Goal: Register for event/course

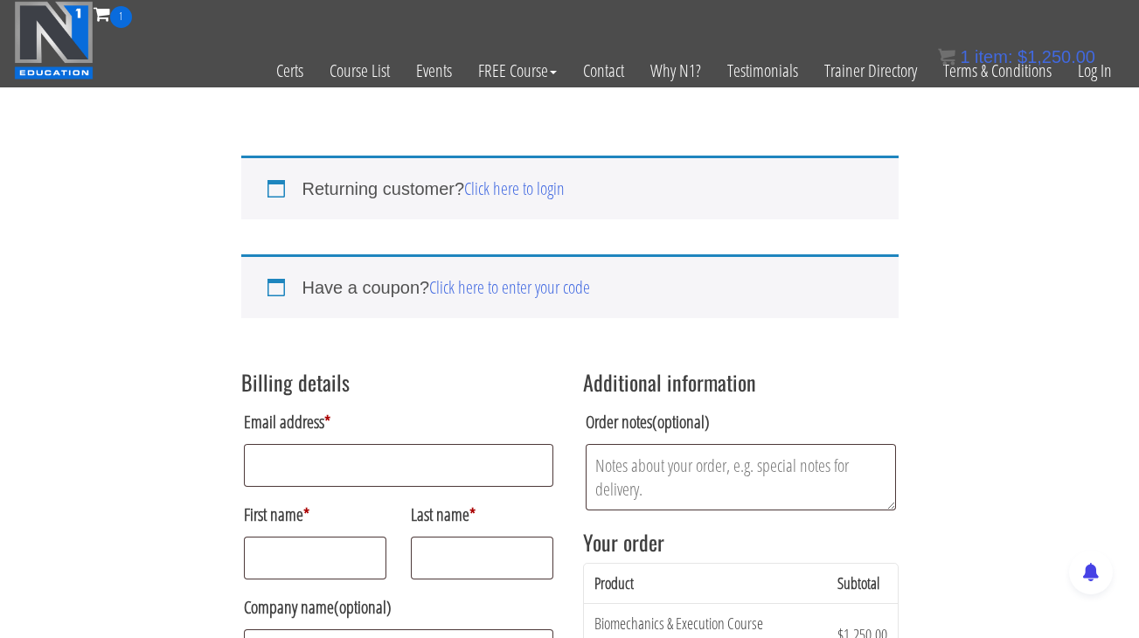
scroll to position [142, 0]
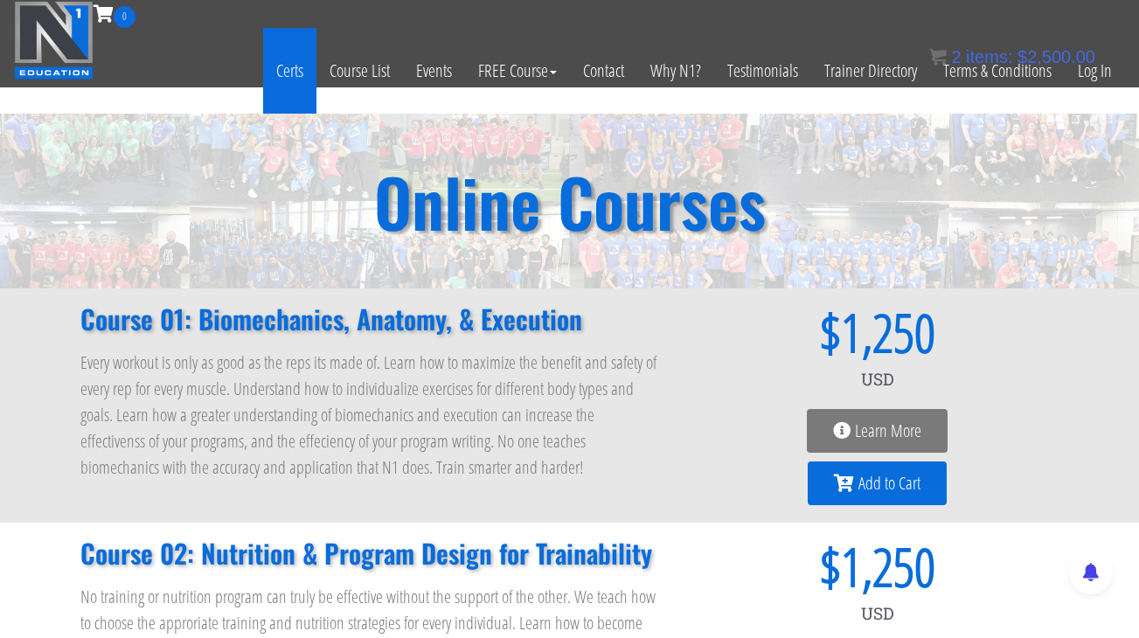
click at [292, 71] on link "Certs" at bounding box center [289, 71] width 53 height 86
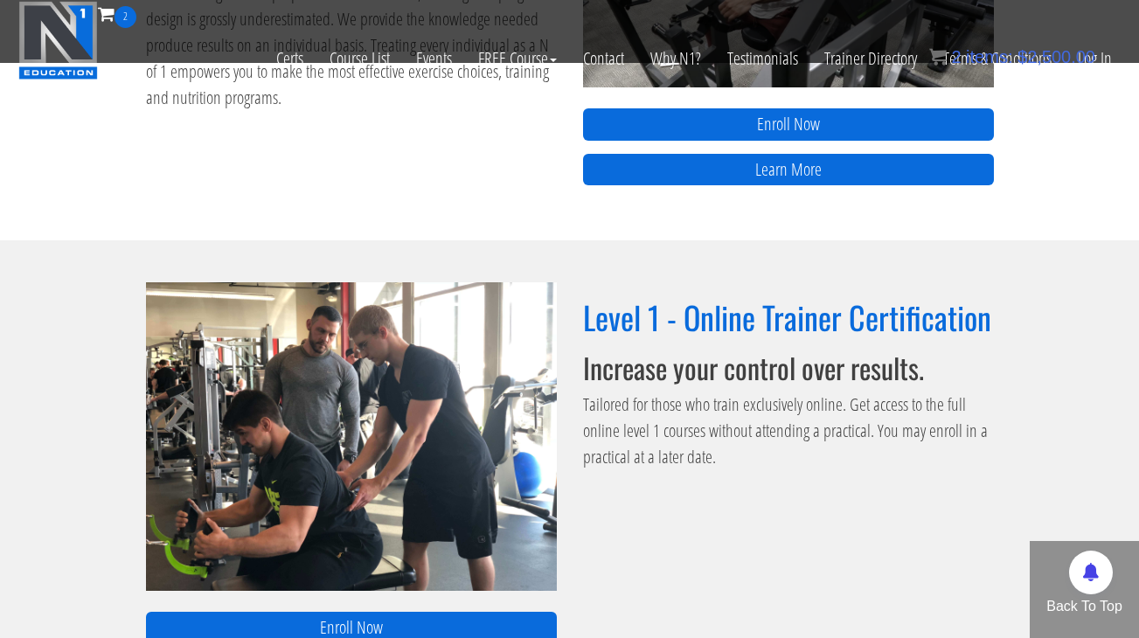
scroll to position [982, 0]
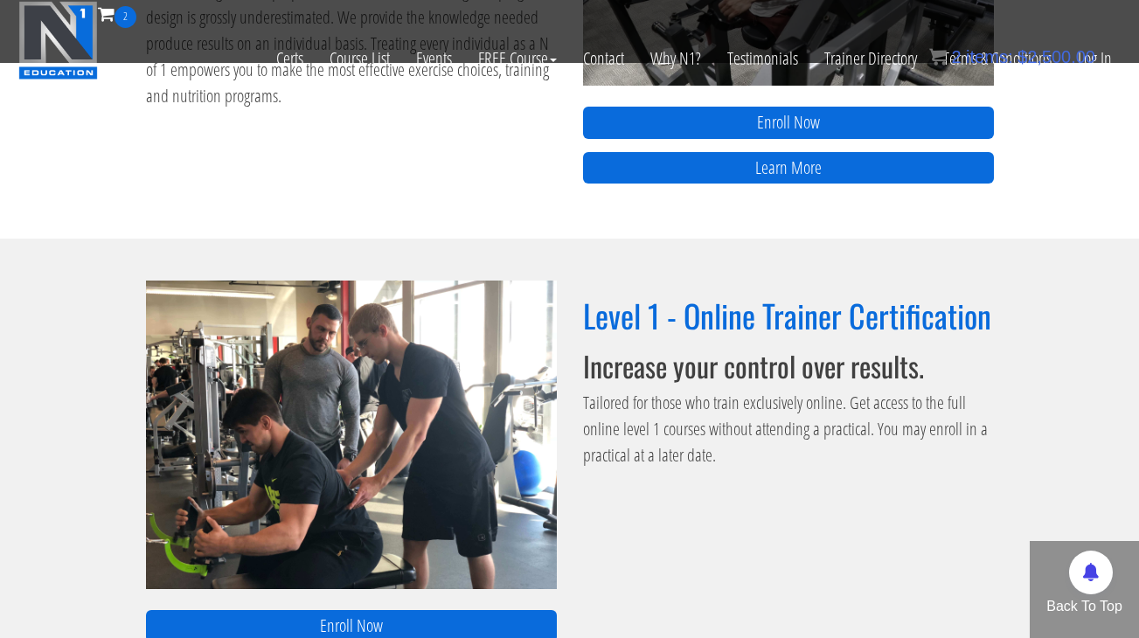
click at [581, 435] on div "Level 1 - Online Trainer Certification Increase your control over results. Tail…" at bounding box center [788, 388] width 437 height 214
drag, startPoint x: 584, startPoint y: 433, endPoint x: 713, endPoint y: 433, distance: 128.5
click at [713, 433] on p "Tailored for those who train exclusively online. Get access to the full online …" at bounding box center [788, 429] width 411 height 79
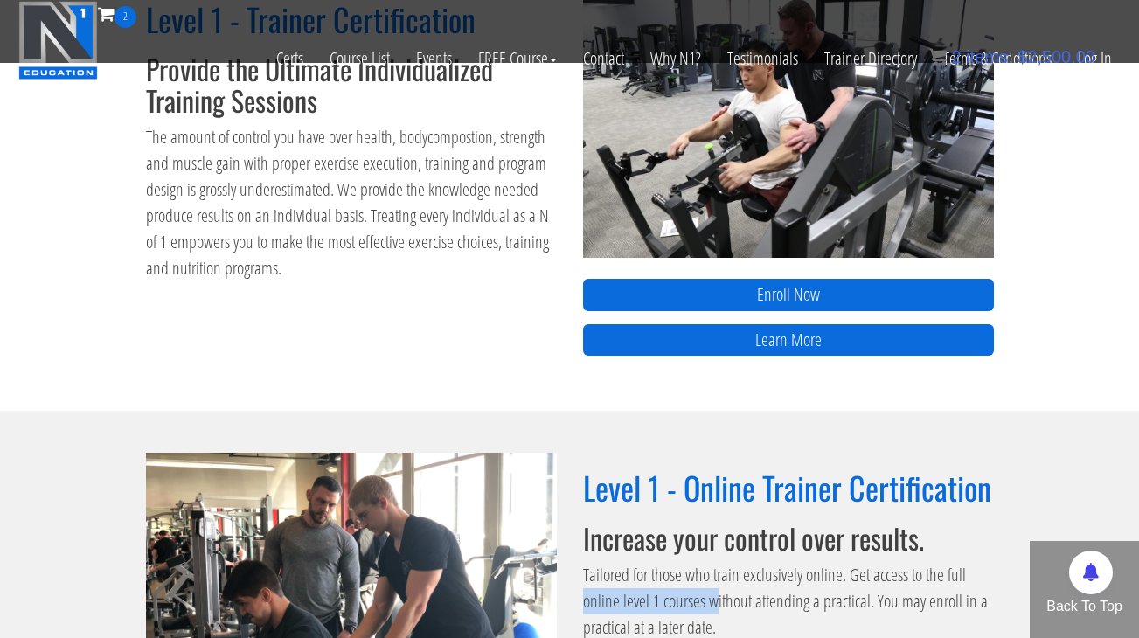
scroll to position [798, 0]
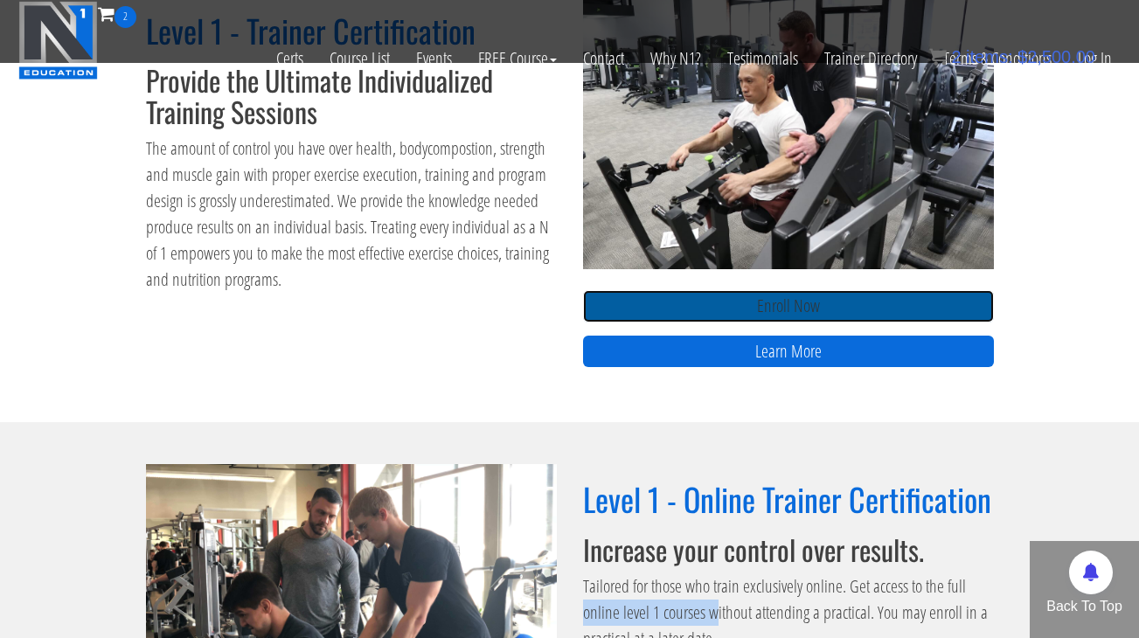
click at [785, 310] on link "Enroll Now" at bounding box center [788, 306] width 411 height 32
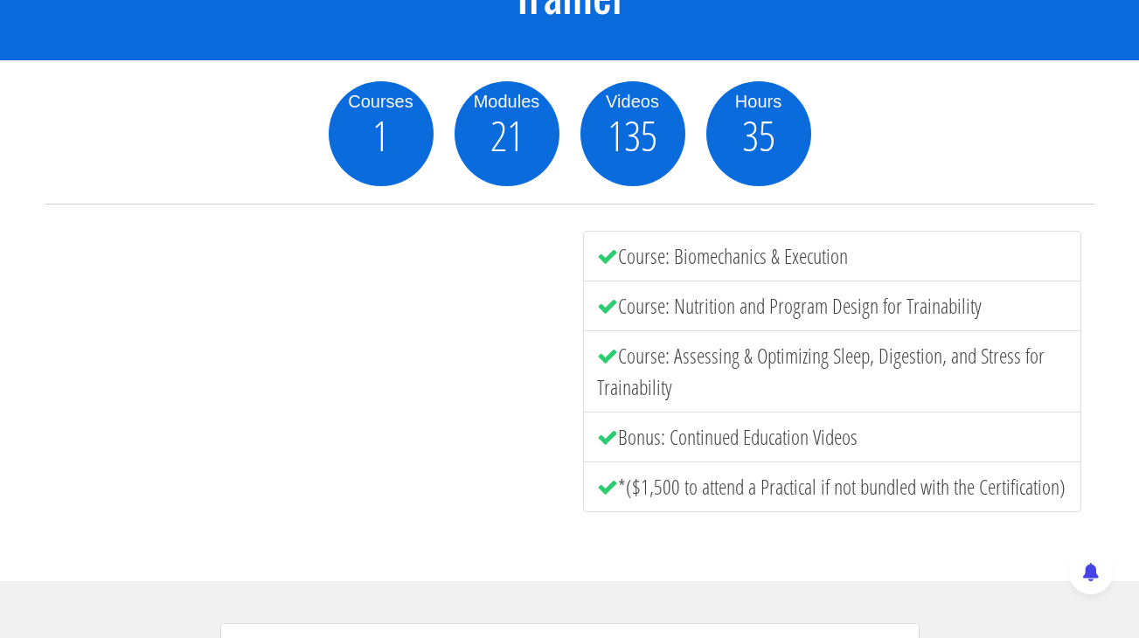
scroll to position [195, 0]
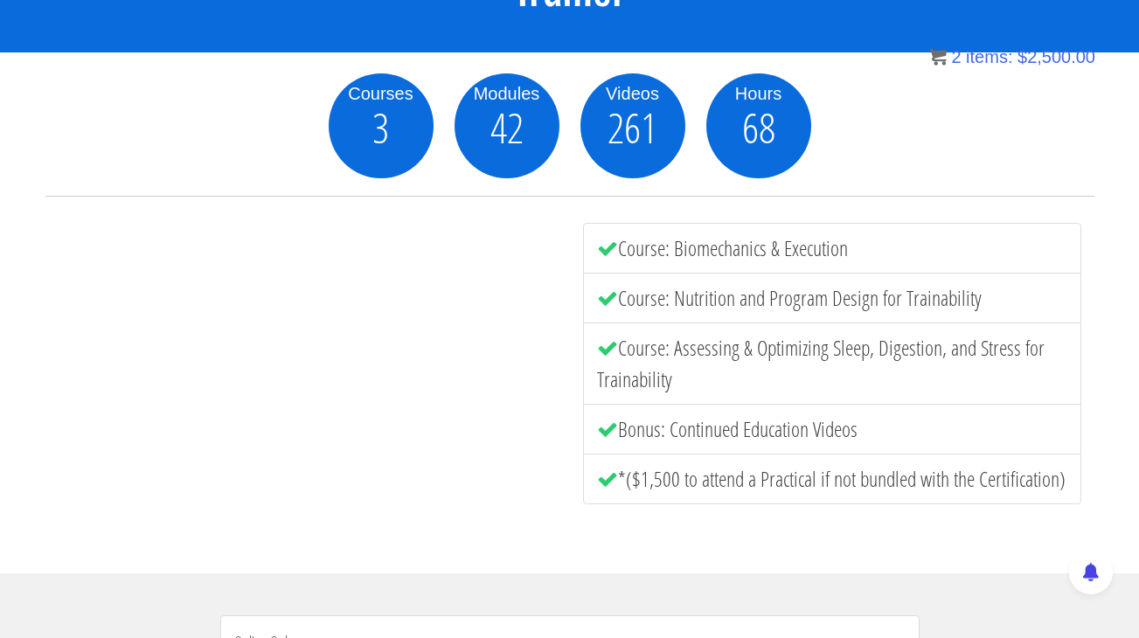
drag, startPoint x: 636, startPoint y: 484, endPoint x: 1069, endPoint y: 504, distance: 434.1
click at [1069, 503] on li "*($1,500 to attend a Practical if not bundled with the Certification)" at bounding box center [832, 479] width 498 height 51
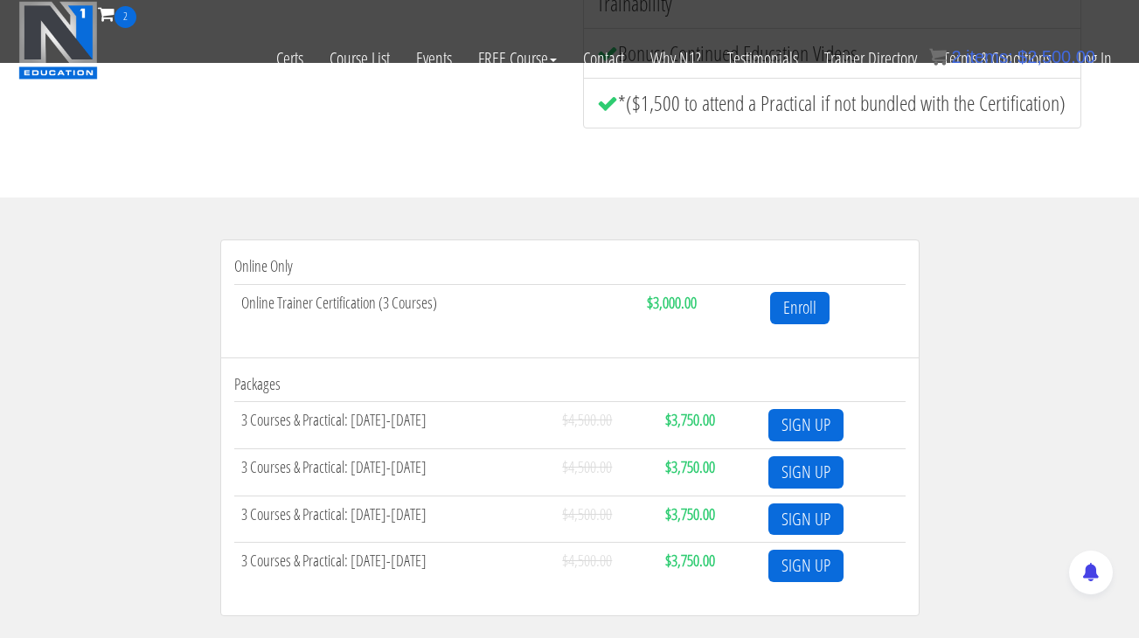
scroll to position [459, 0]
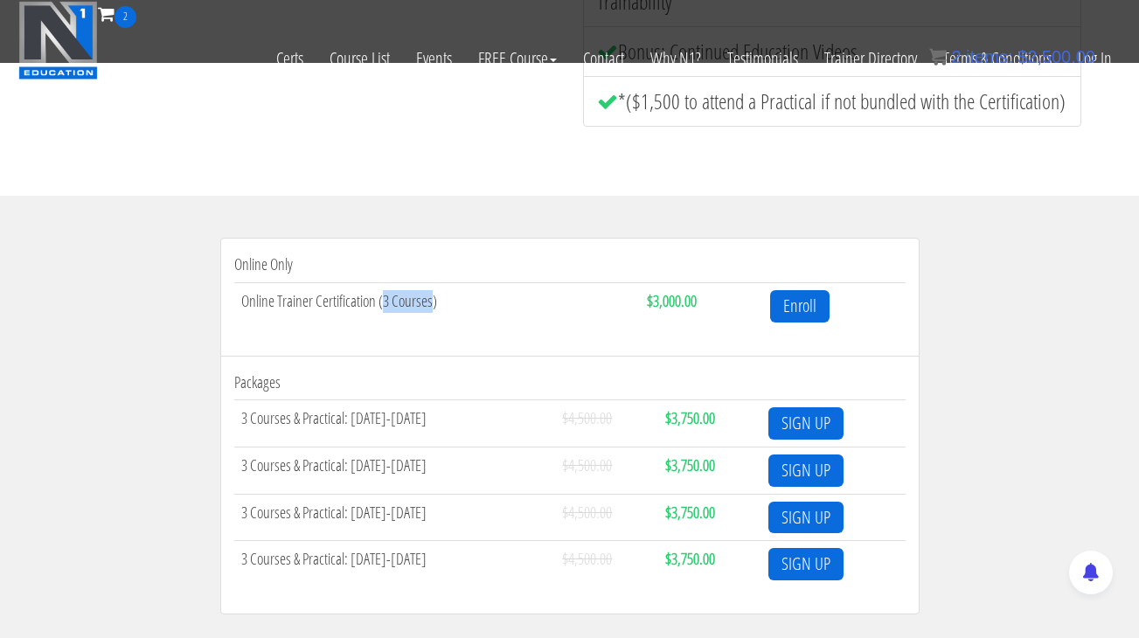
drag, startPoint x: 433, startPoint y: 302, endPoint x: 384, endPoint y: 301, distance: 49.0
click at [384, 301] on td "Online Trainer Certification (3 Courses)" at bounding box center [437, 305] width 406 height 46
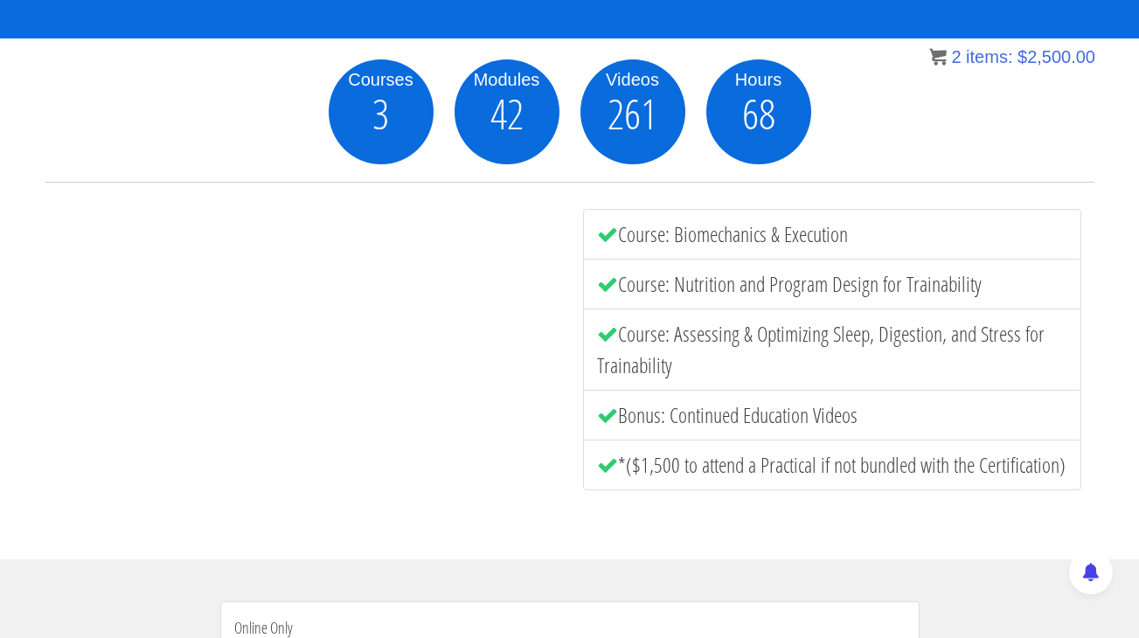
scroll to position [0, 0]
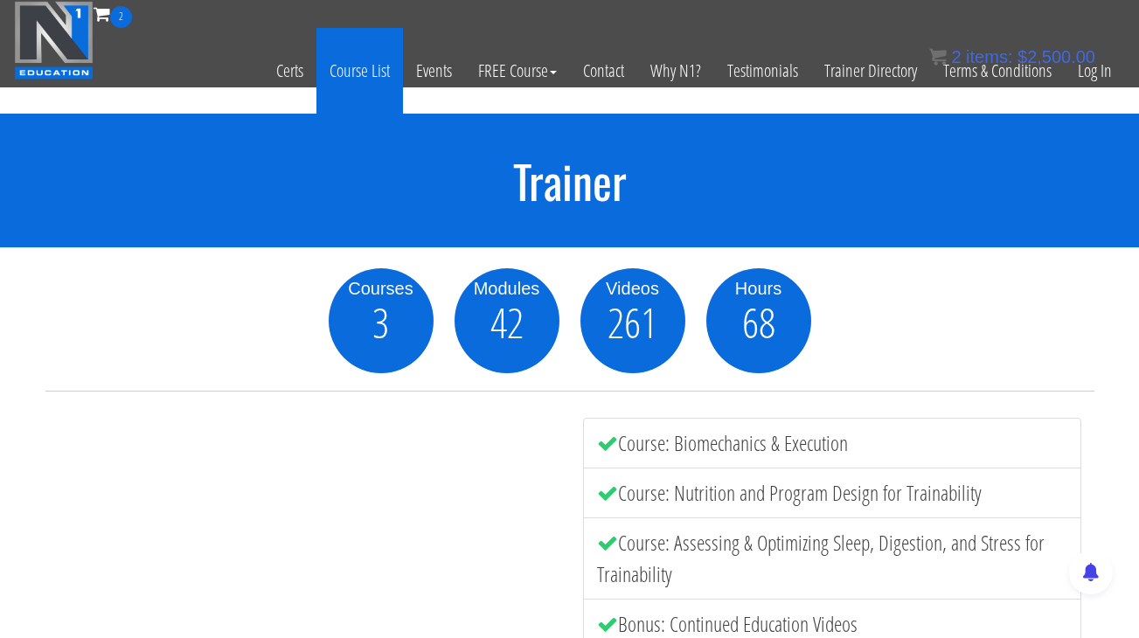
click at [373, 75] on link "Course List" at bounding box center [360, 71] width 87 height 86
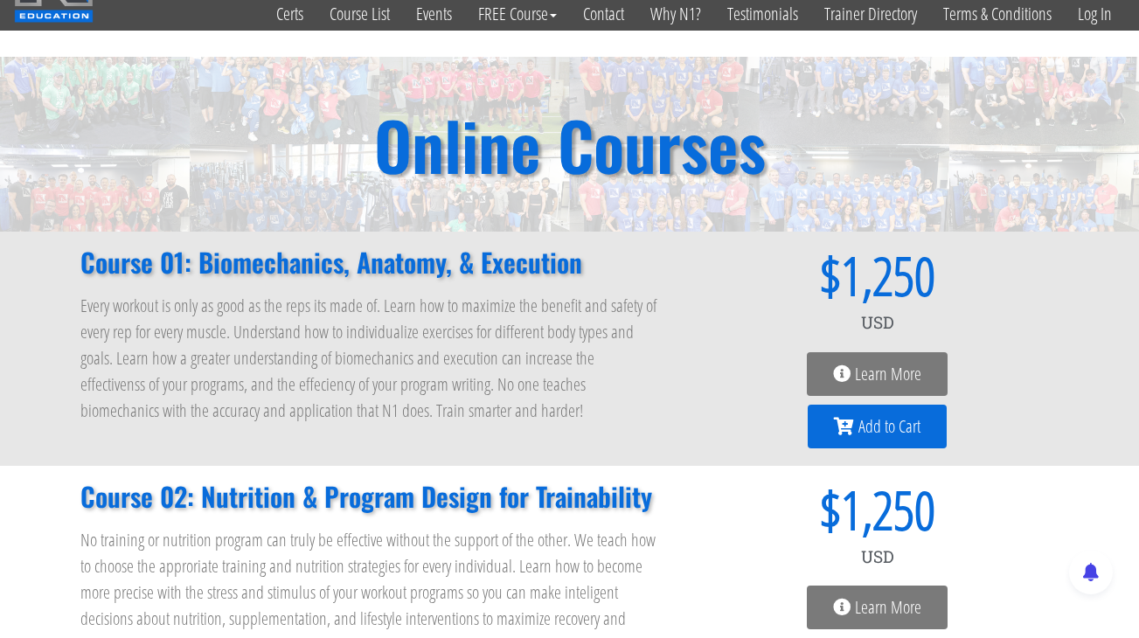
scroll to position [63, 0]
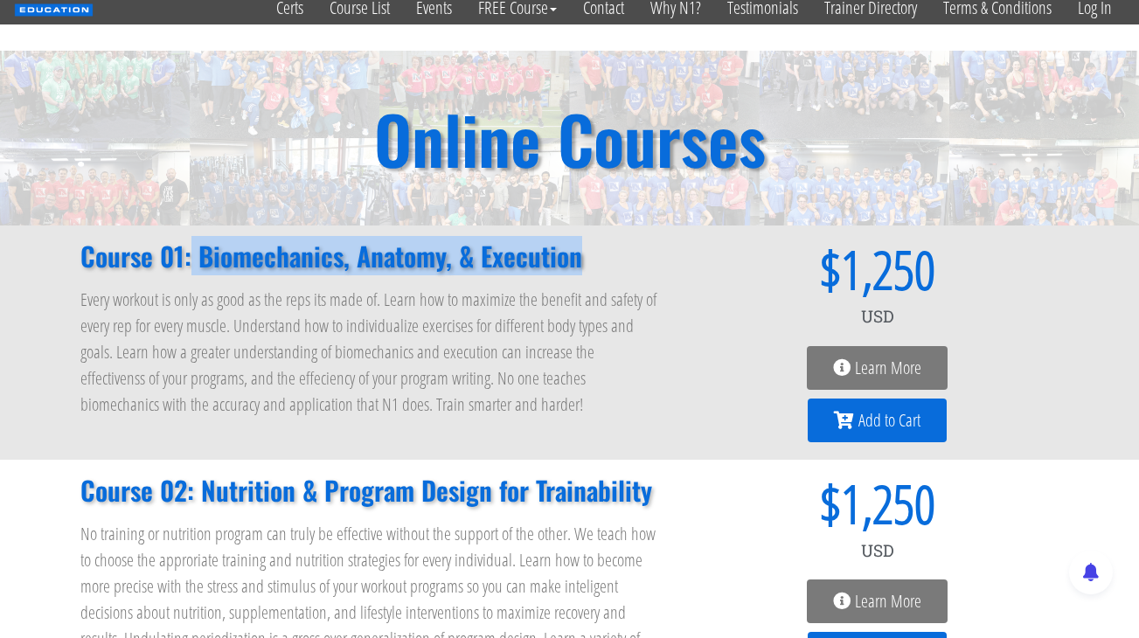
drag, startPoint x: 575, startPoint y: 262, endPoint x: 189, endPoint y: 243, distance: 387.0
click at [189, 243] on h2 "Course 01: Biomechanics, Anatomy, & Execution" at bounding box center [370, 256] width 581 height 26
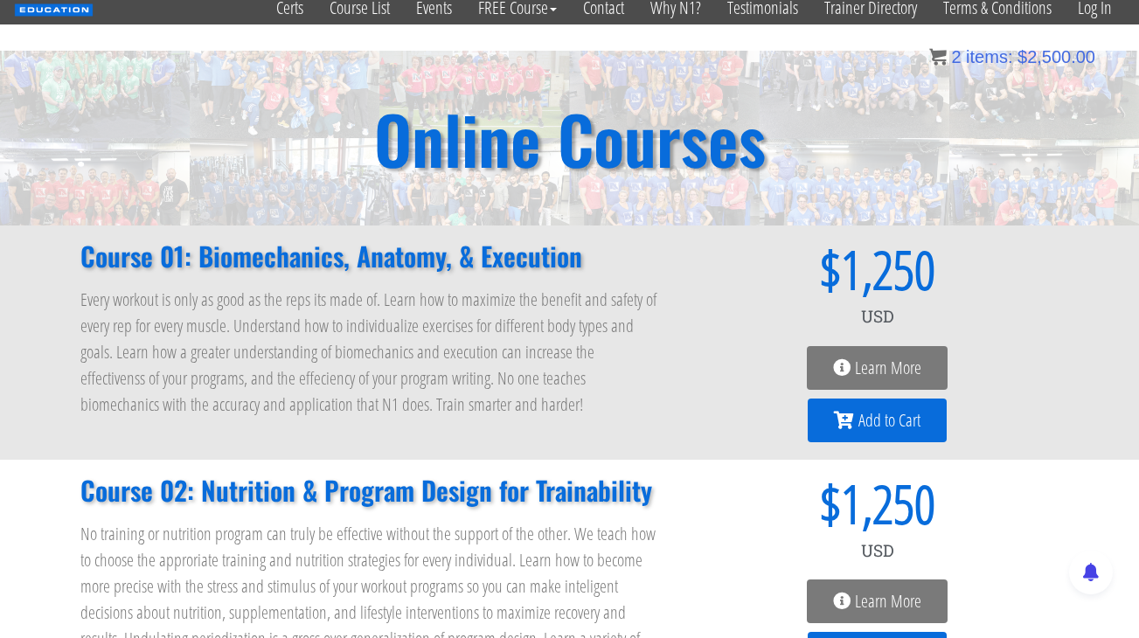
click at [484, 414] on p "Every workout is only as good as the reps its made of. Learn how to maximize th…" at bounding box center [370, 352] width 581 height 131
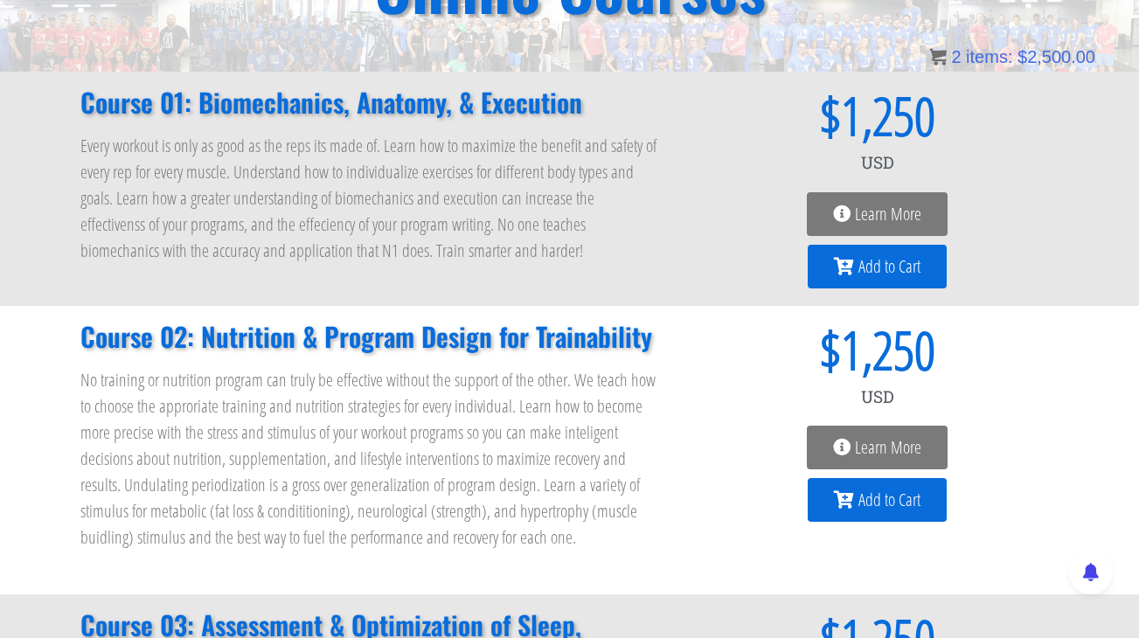
scroll to position [227, 0]
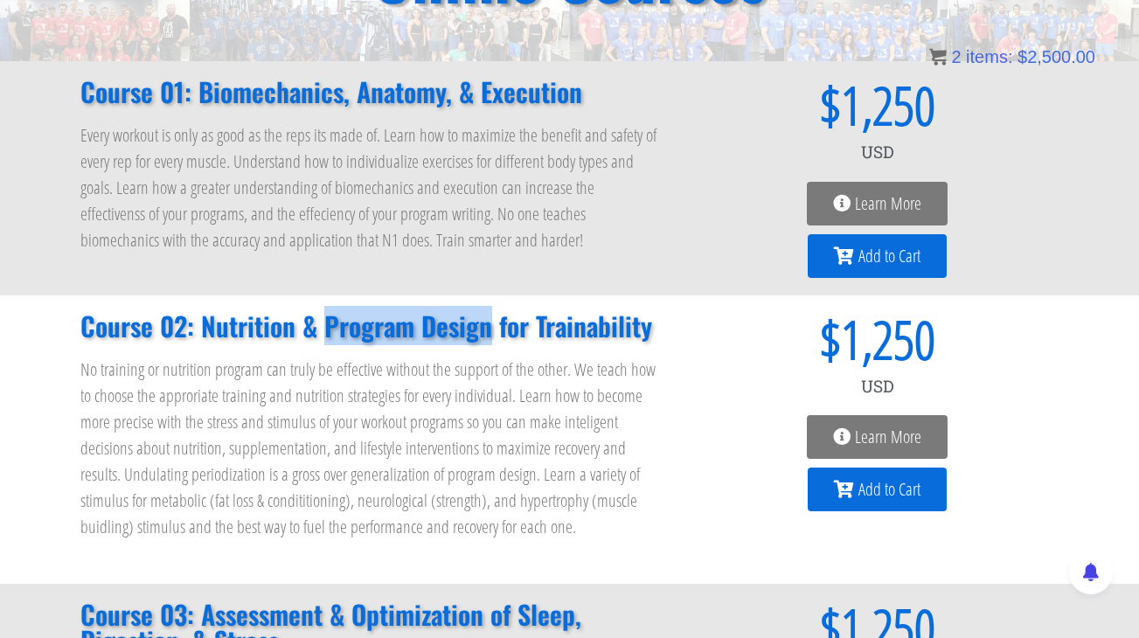
drag, startPoint x: 324, startPoint y: 328, endPoint x: 491, endPoint y: 332, distance: 167.9
click at [491, 334] on h2 "Course 02: Nutrition & Program Design for Trainability" at bounding box center [370, 326] width 581 height 26
click at [662, 420] on div "Course 02: Nutrition & Program Design for Trainability No training or nutrition…" at bounding box center [371, 439] width 598 height 271
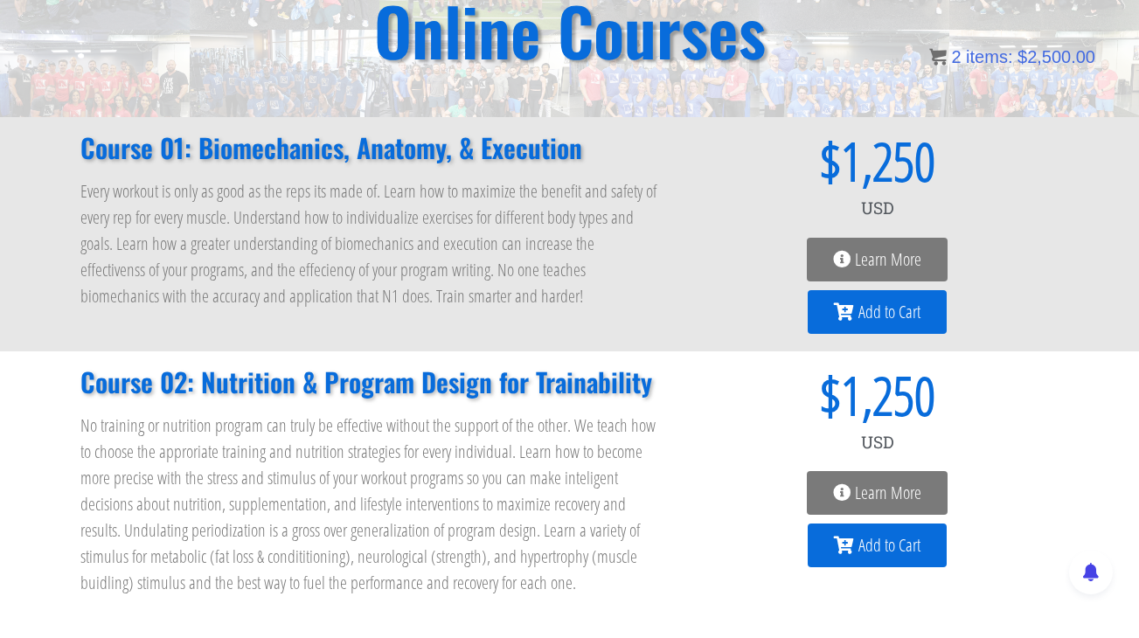
scroll to position [178, 0]
